Goal: Register for event/course

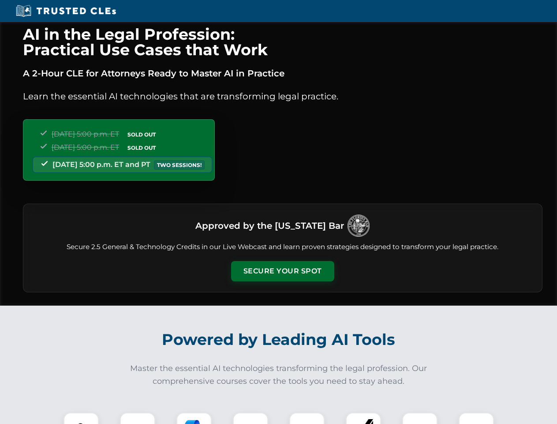
click at [282, 271] on button "Secure Your Spot" at bounding box center [282, 271] width 103 height 20
click at [81, 418] on img at bounding box center [81, 430] width 26 height 26
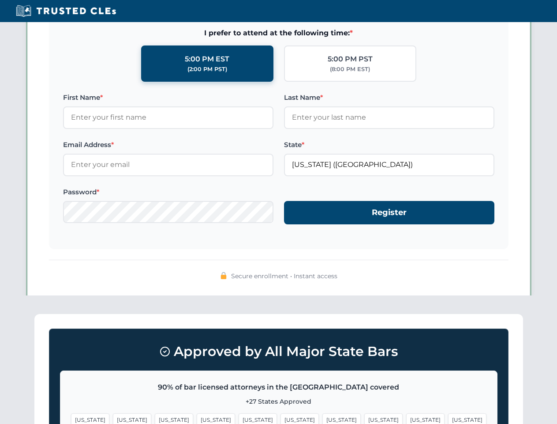
click at [323, 418] on span "[US_STATE]" at bounding box center [342, 419] width 38 height 13
click at [406, 418] on span "[US_STATE]" at bounding box center [425, 419] width 38 height 13
